Goal: Task Accomplishment & Management: Manage account settings

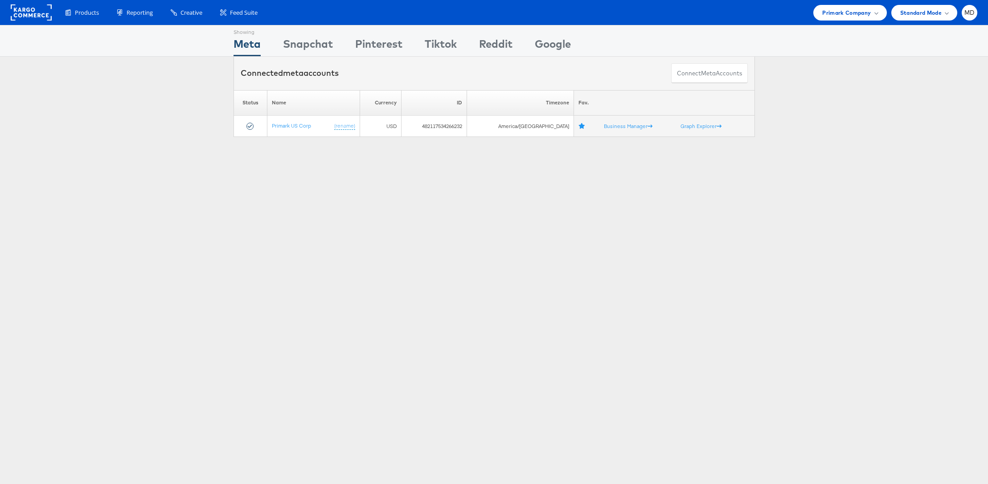
click at [849, 21] on div "Products Product Catalogs Enhance Your Product Catalog, Map Them to Publishers,…" at bounding box center [494, 12] width 988 height 25
click at [842, 12] on span "Primark Company" at bounding box center [846, 12] width 49 height 9
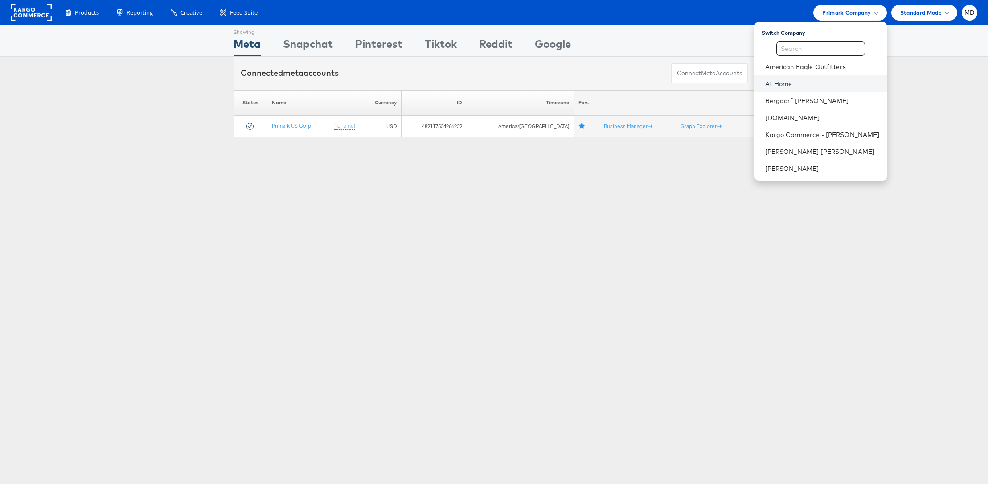
click at [800, 85] on link "At Home" at bounding box center [822, 83] width 115 height 9
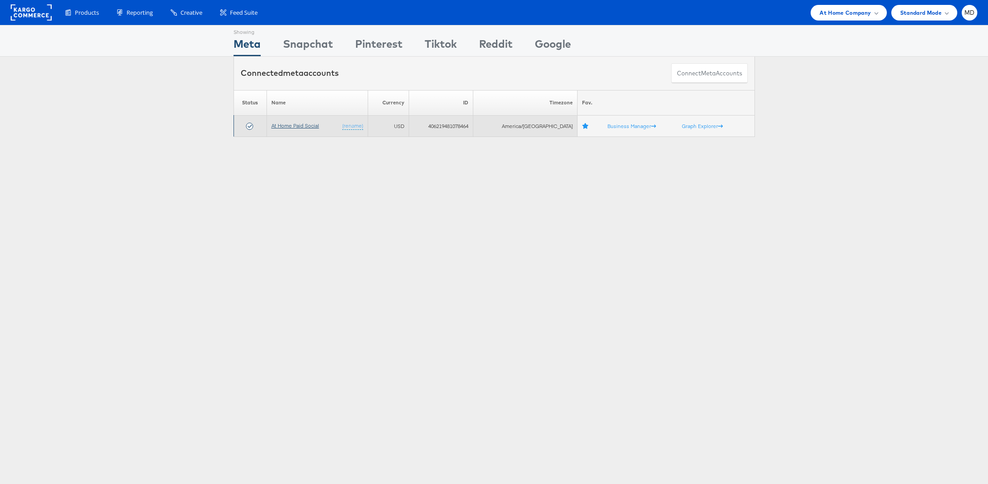
click at [283, 123] on link "At Home Paid Social" at bounding box center [295, 125] width 48 height 7
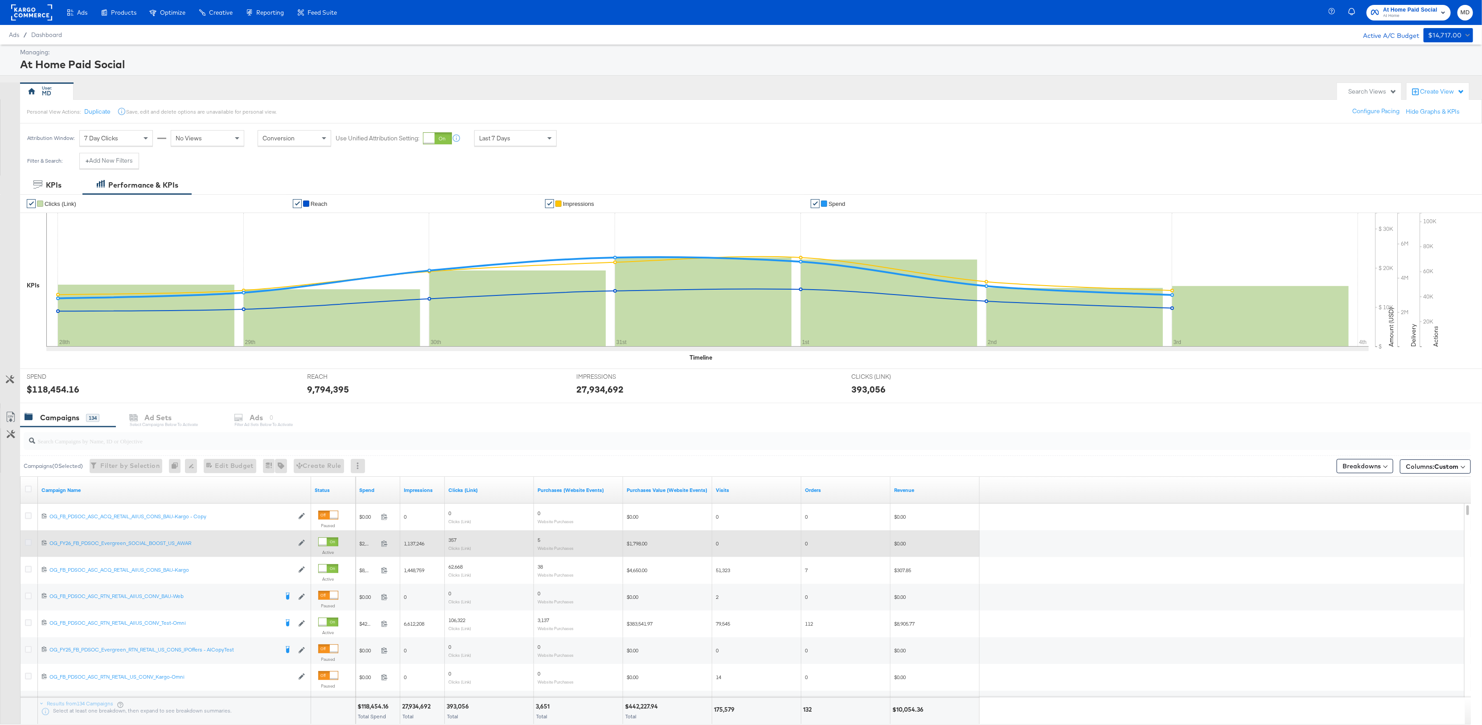
click at [25, 546] on icon at bounding box center [28, 542] width 7 height 7
click at [0, 0] on input "checkbox" at bounding box center [0, 0] width 0 height 0
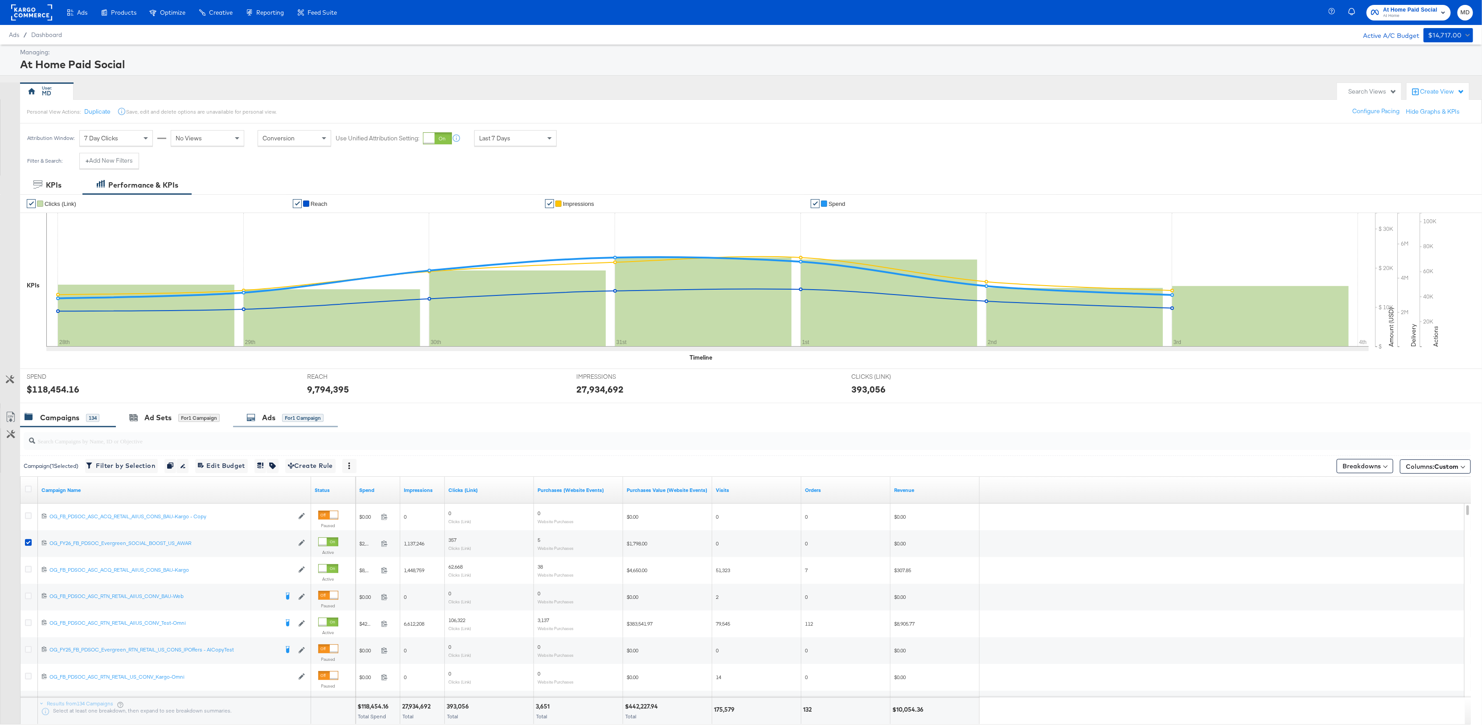
click at [289, 423] on div "Ads for 1 Campaign" at bounding box center [284, 418] width 77 height 10
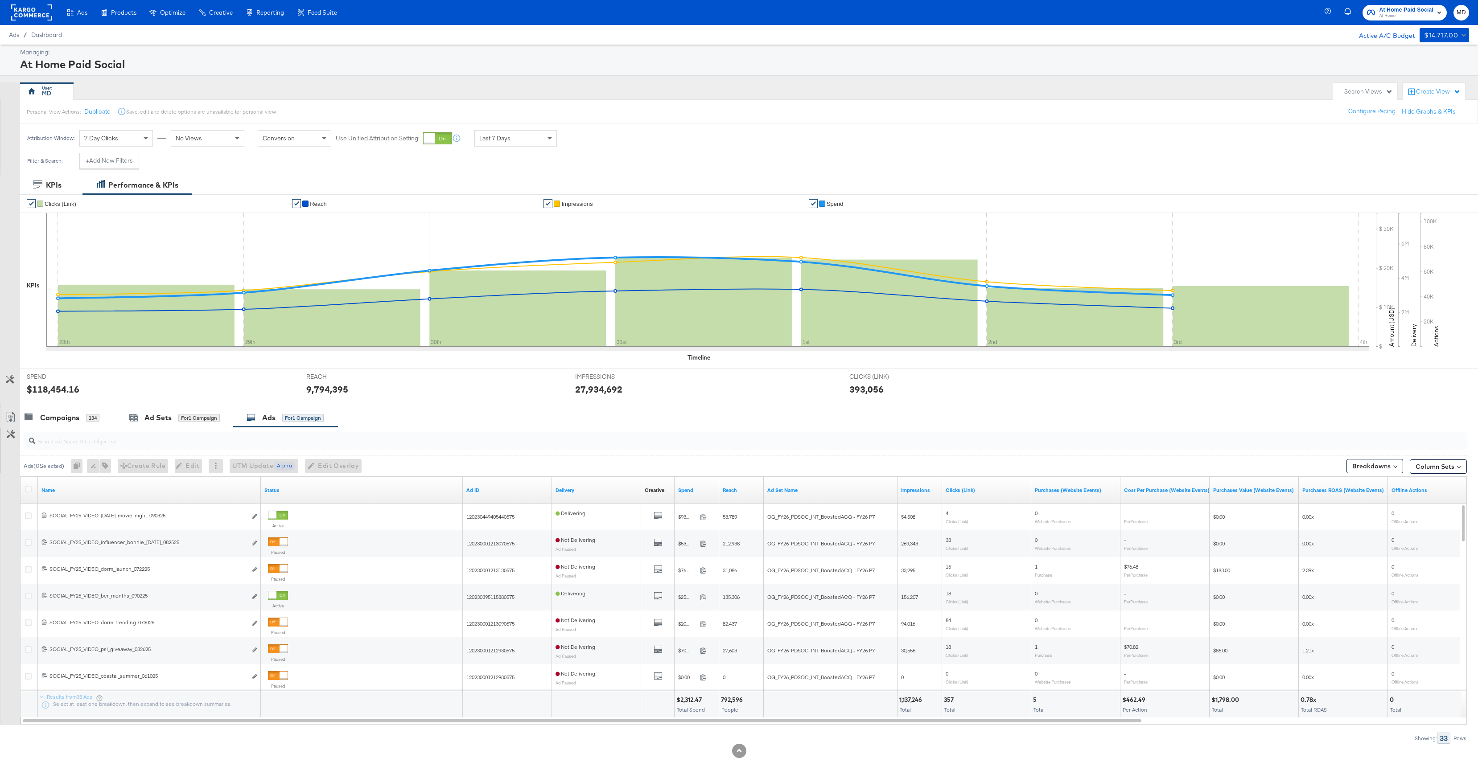
click at [74, 441] on input "search" at bounding box center [682, 437] width 1294 height 17
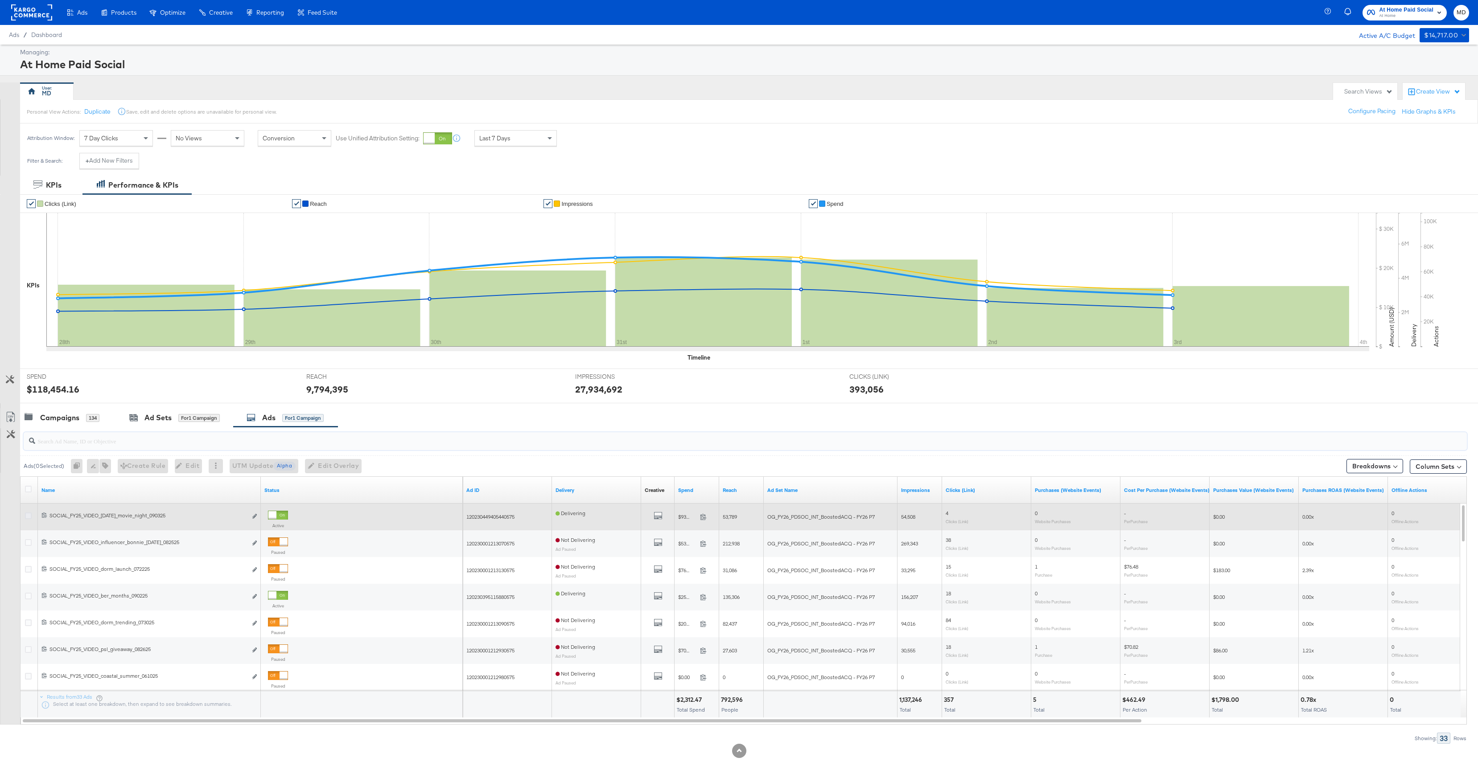
click at [29, 519] on icon at bounding box center [28, 516] width 7 height 7
click at [0, 0] on input "checkbox" at bounding box center [0, 0] width 0 height 0
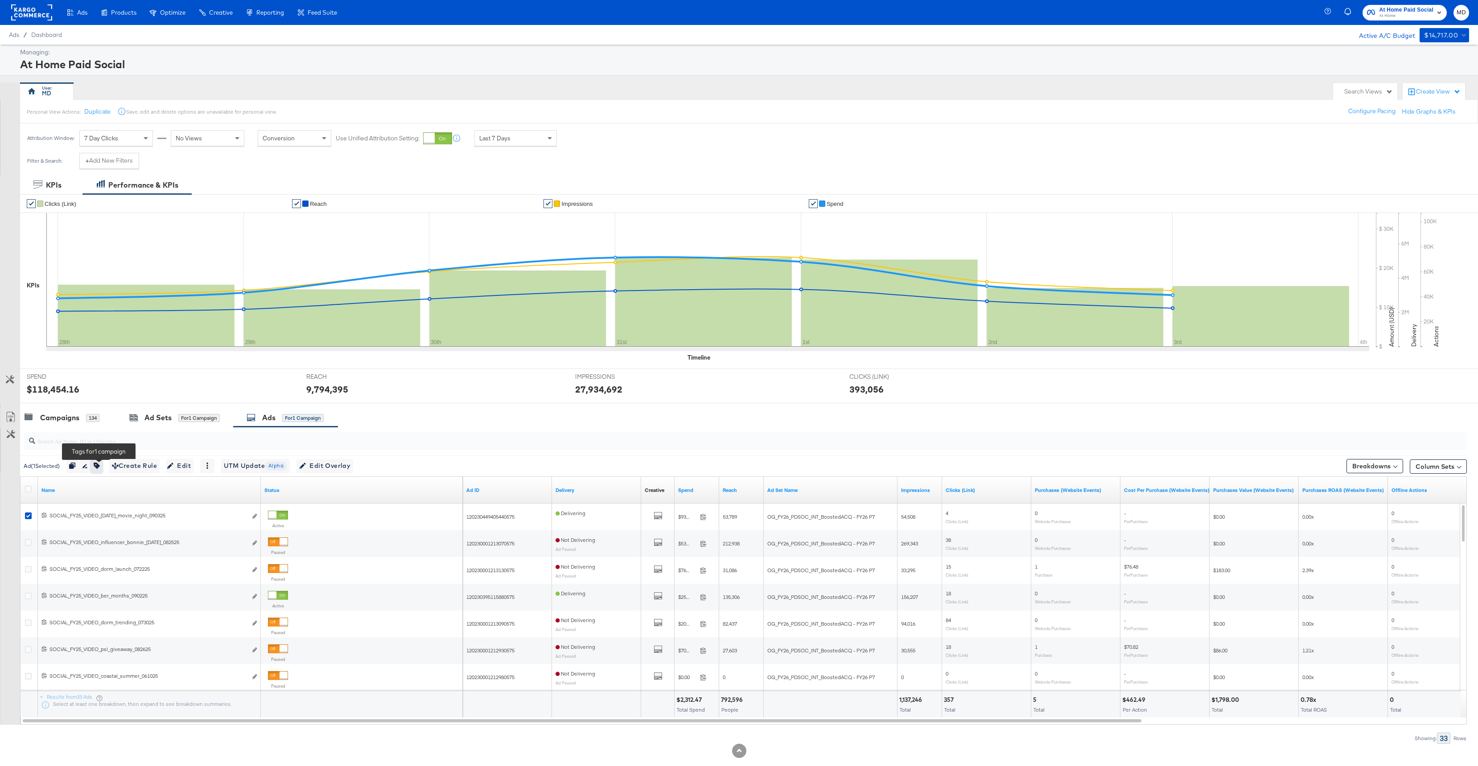
click at [103, 468] on button "button" at bounding box center [97, 466] width 12 height 14
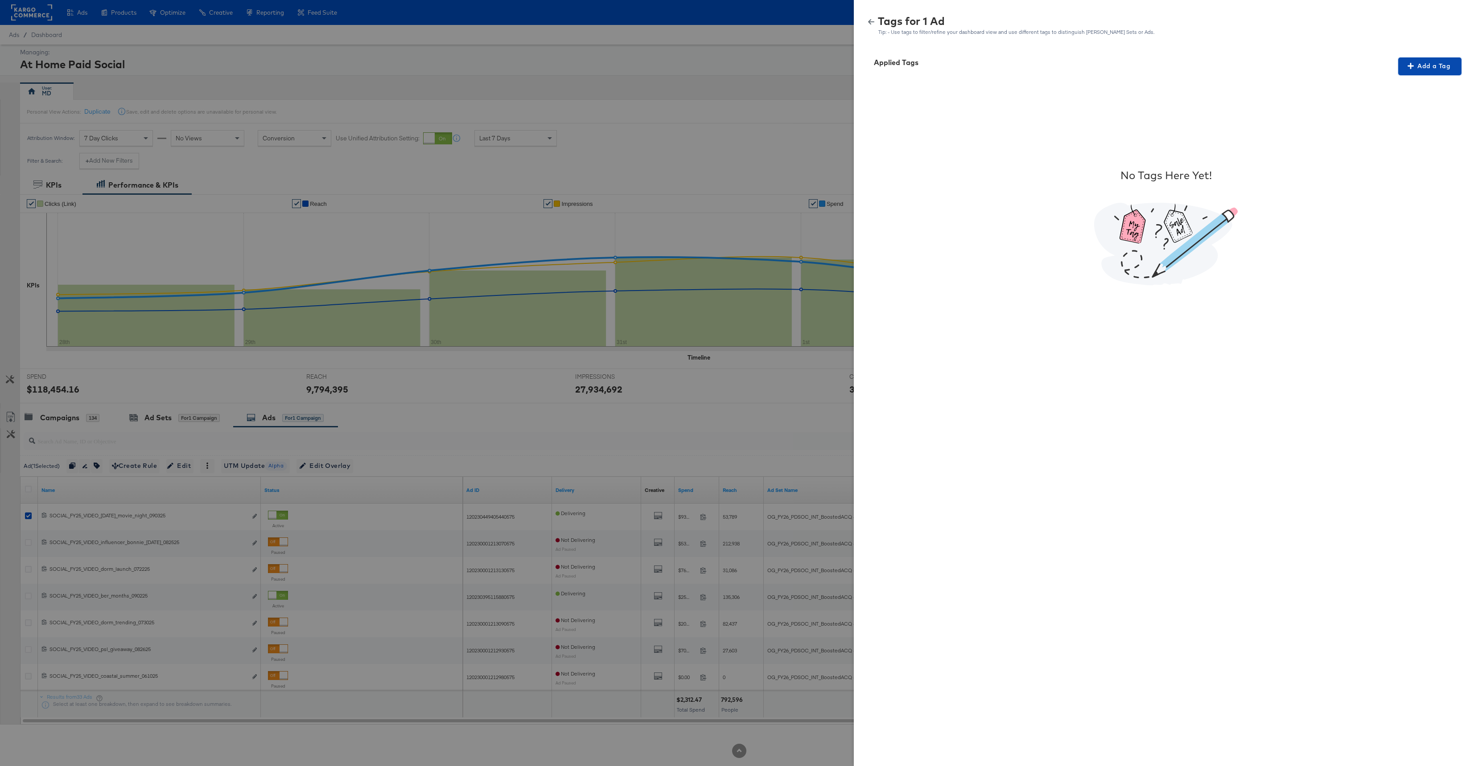
click at [1421, 59] on button "Add a Tag" at bounding box center [1429, 67] width 63 height 18
click at [1399, 120] on div "Search or Add Tag Name" at bounding box center [1423, 123] width 91 height 15
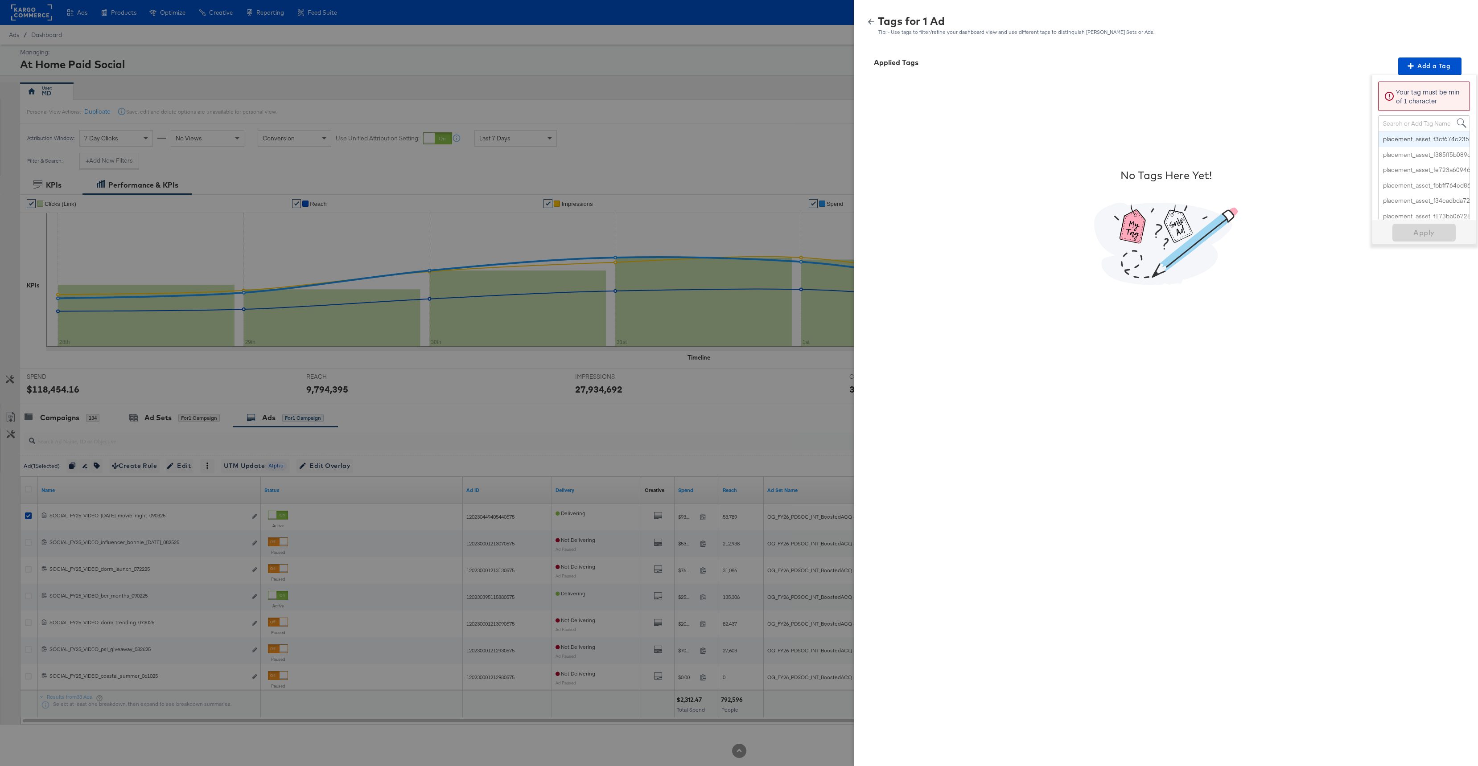
click at [871, 26] on div "Tags for 1 Ad Tip: - Use tags to filter/refine your dashboard view and use diff…" at bounding box center [1165, 25] width 603 height 19
click at [871, 20] on icon "button" at bounding box center [871, 22] width 6 height 6
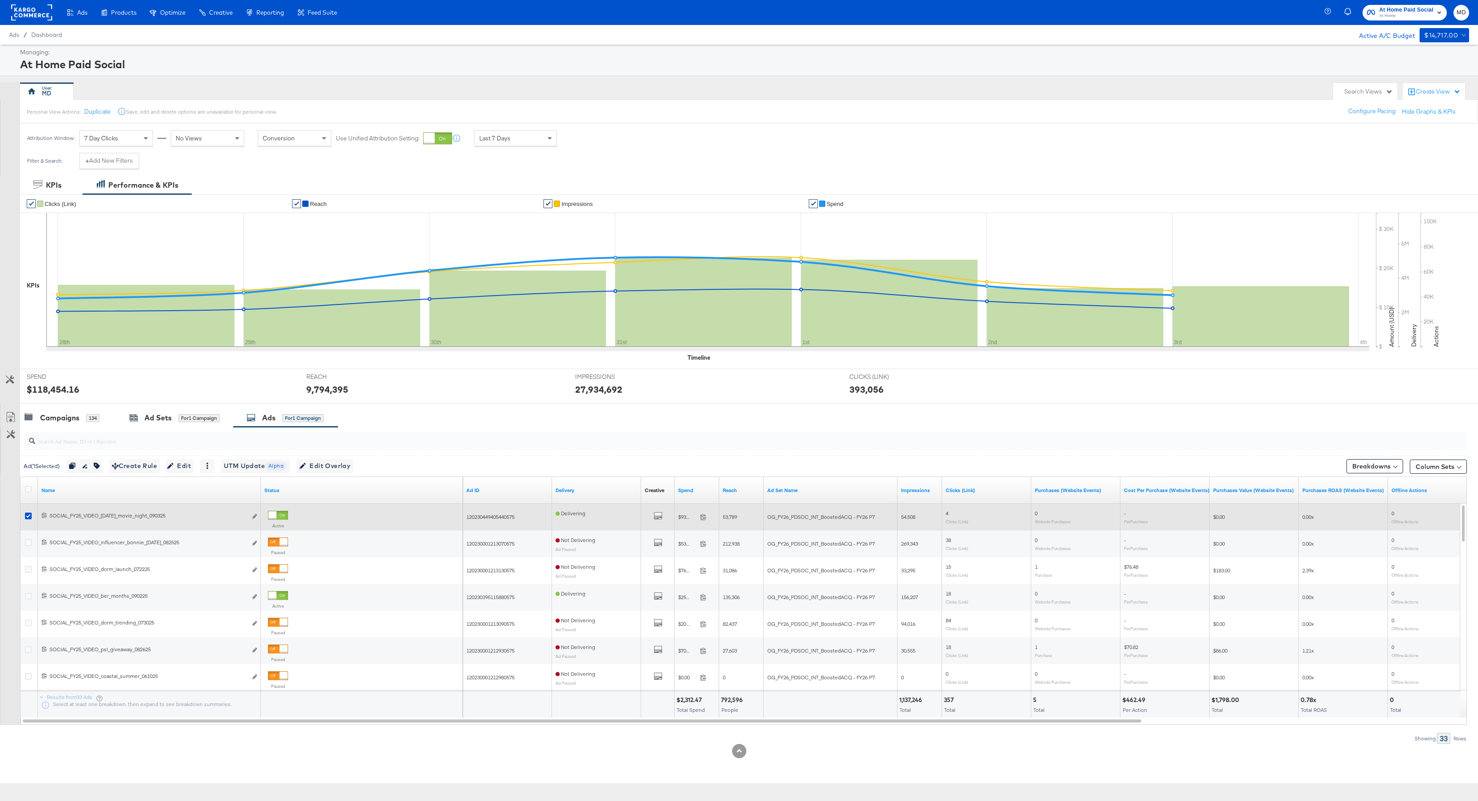
click at [31, 522] on div at bounding box center [29, 517] width 9 height 9
click at [30, 518] on icon at bounding box center [28, 516] width 7 height 7
click at [0, 0] on input "checkbox" at bounding box center [0, 0] width 0 height 0
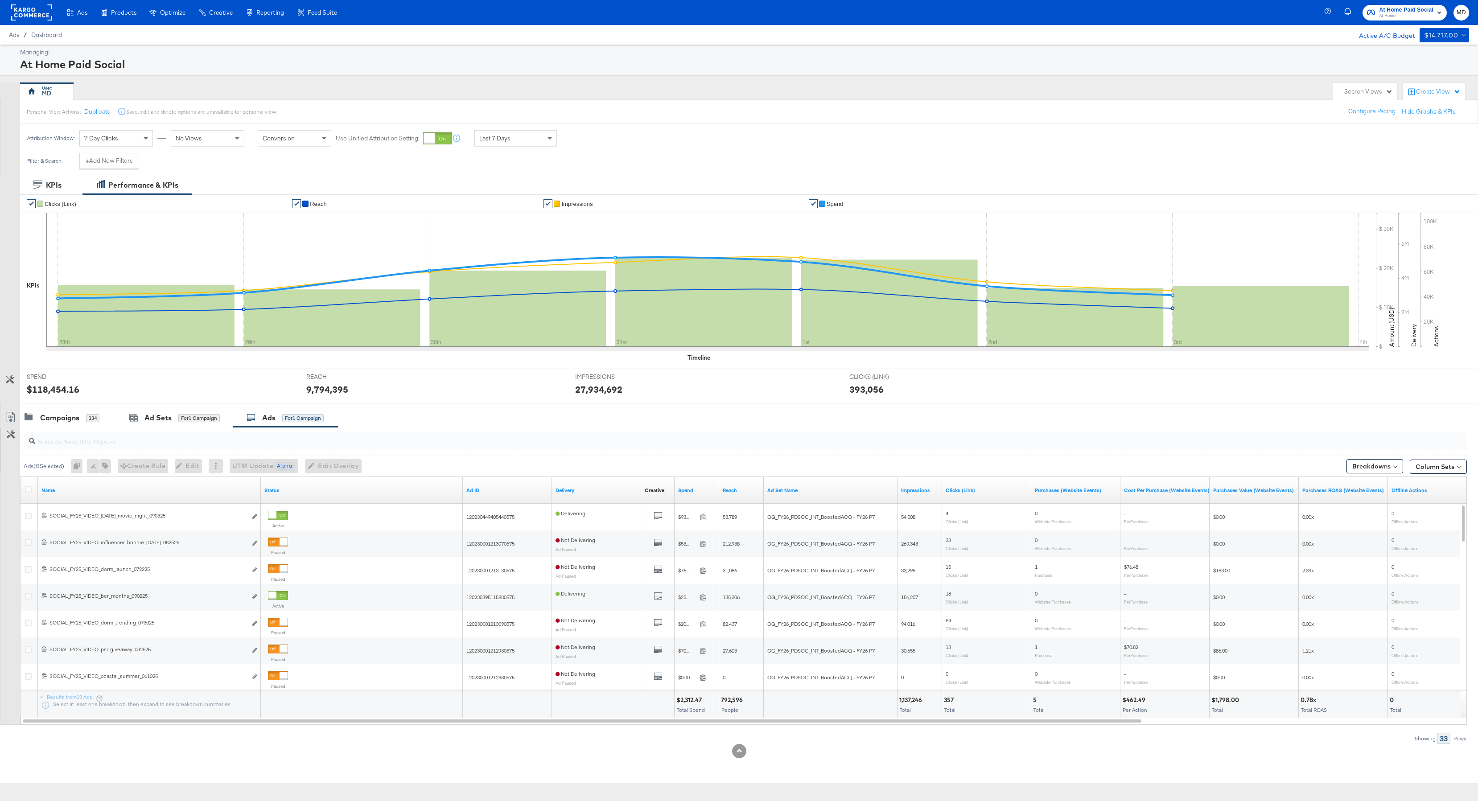
click at [76, 409] on div at bounding box center [739, 406] width 1478 height 7
click at [76, 416] on div "Campaigns" at bounding box center [59, 418] width 39 height 10
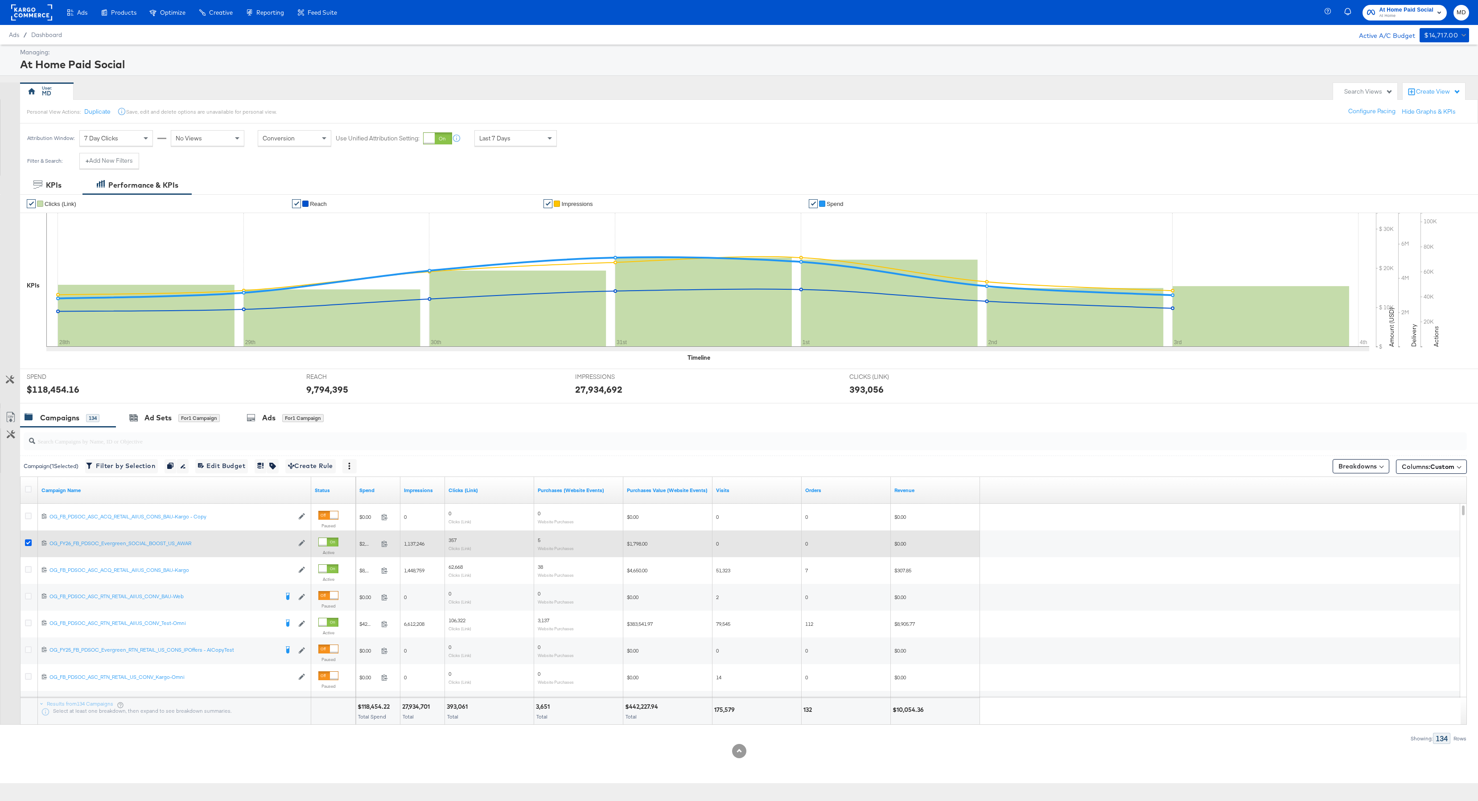
click at [31, 542] on icon at bounding box center [28, 542] width 7 height 7
click at [0, 0] on input "checkbox" at bounding box center [0, 0] width 0 height 0
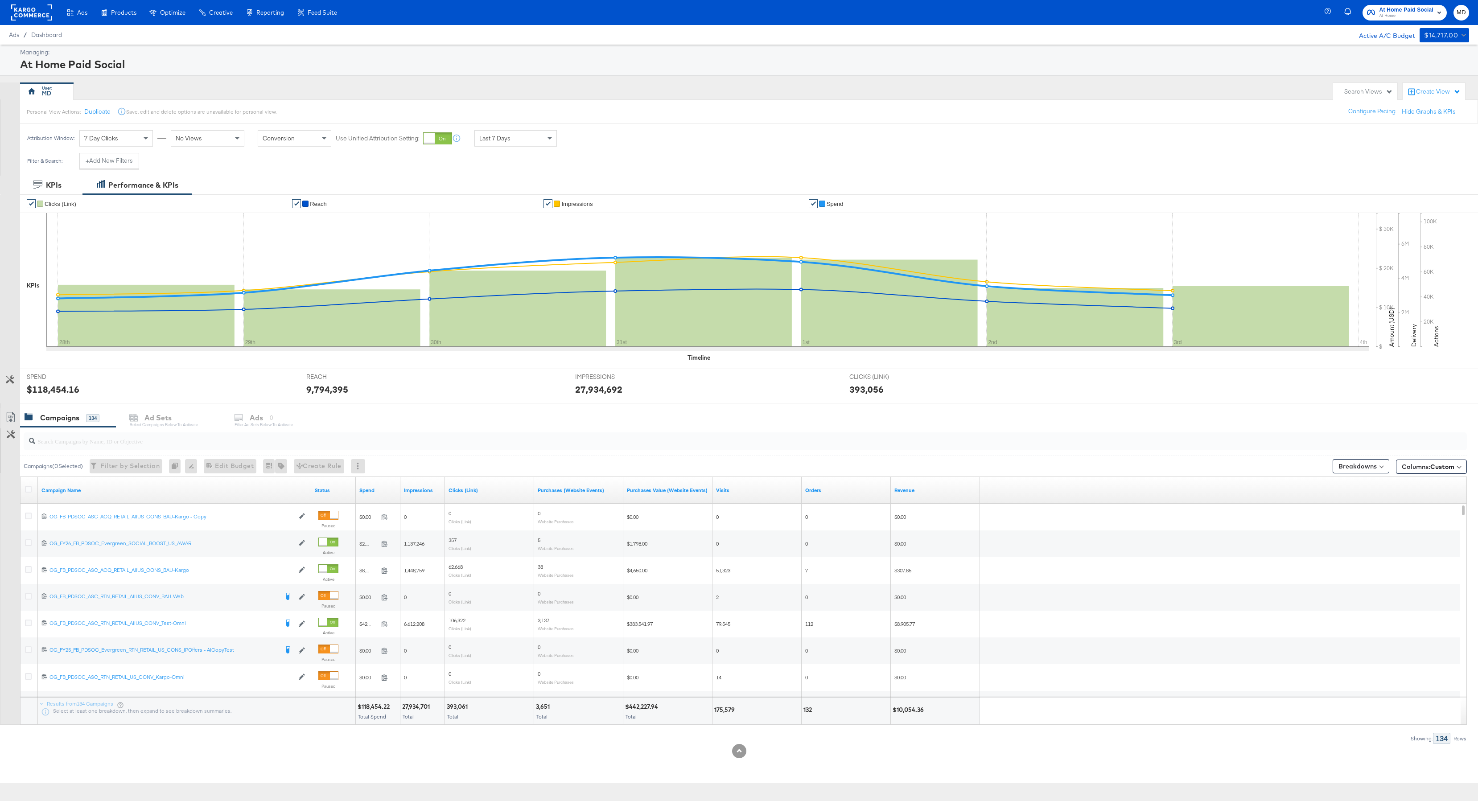
click at [283, 414] on div "Campaigns 134 Ad Sets Select Campaigns below to activate Ads 0 Filter Ad Sets b…" at bounding box center [749, 417] width 1458 height 19
click at [96, 440] on input "search" at bounding box center [682, 437] width 1294 height 17
click at [29, 491] on icon at bounding box center [28, 489] width 7 height 7
click at [0, 0] on input "checkbox" at bounding box center [0, 0] width 0 height 0
click at [262, 427] on div "Ads for 134 Campaigns" at bounding box center [297, 417] width 112 height 19
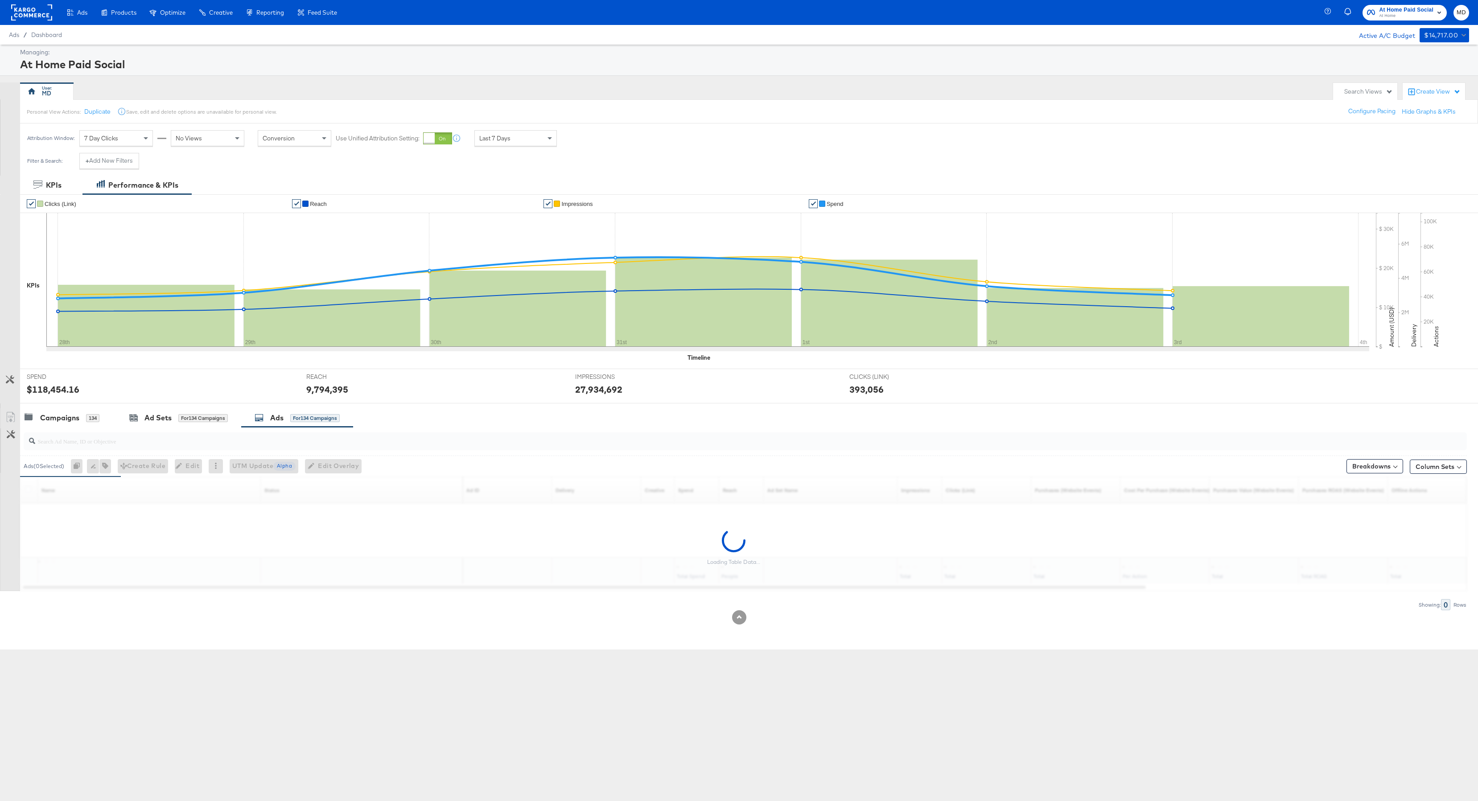
click at [219, 440] on input "search" at bounding box center [682, 437] width 1294 height 17
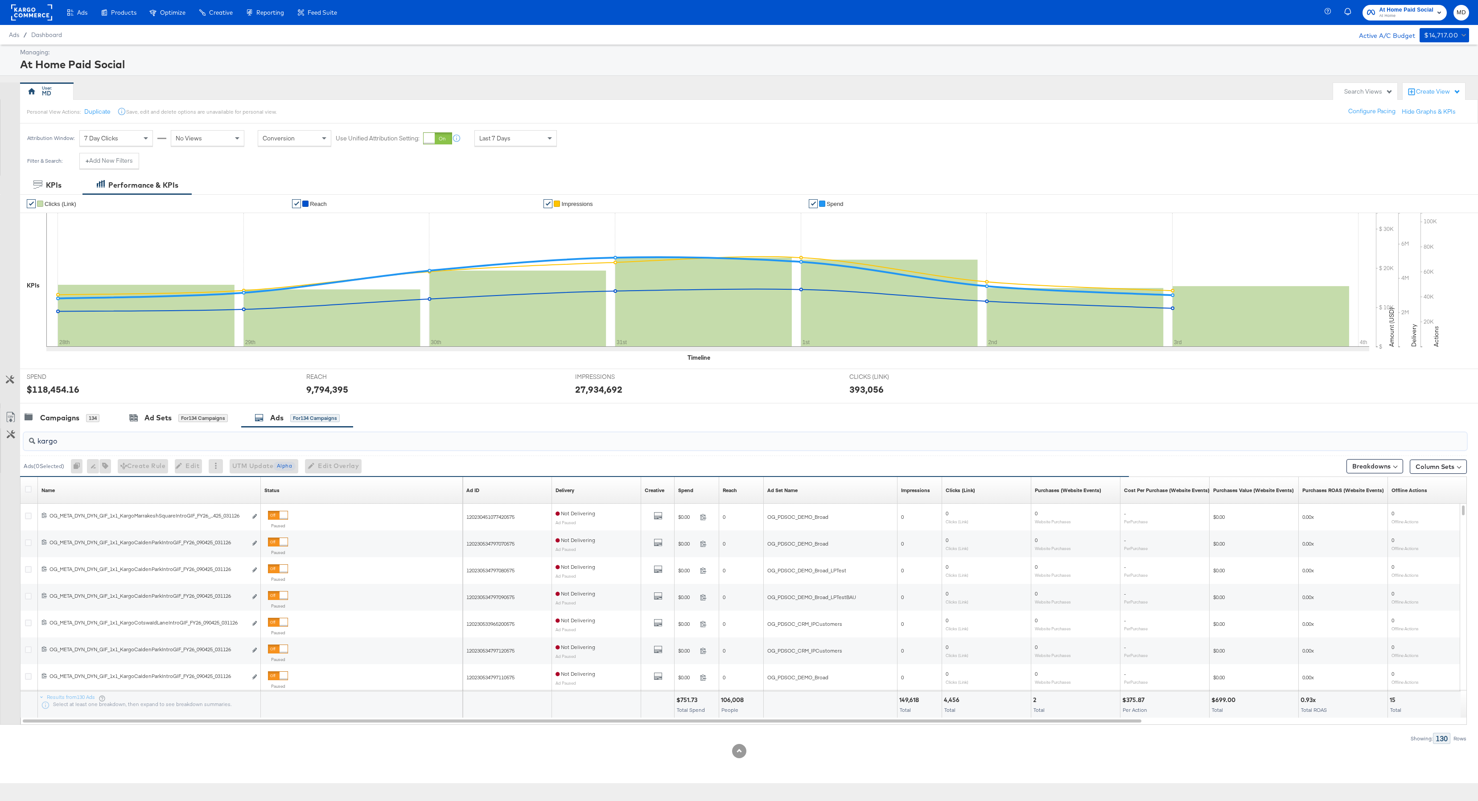
type input "kargo"
